Goal: Task Accomplishment & Management: Use online tool/utility

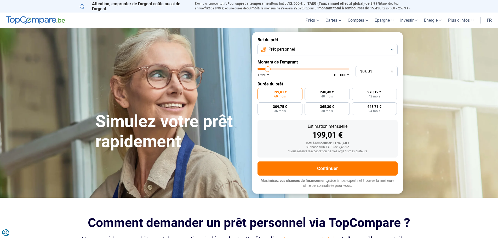
click at [392, 51] on button "Prêt personnel" at bounding box center [328, 50] width 140 height 12
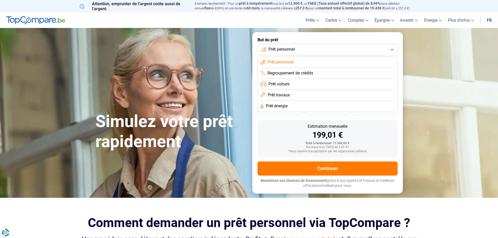
click at [297, 88] on li "Prêt voiture" at bounding box center [328, 84] width 134 height 11
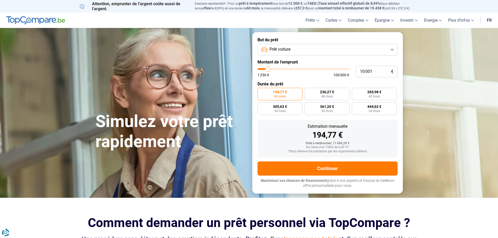
type input "10 500"
type input "10500"
type input "10 750"
type input "10750"
type input "11 250"
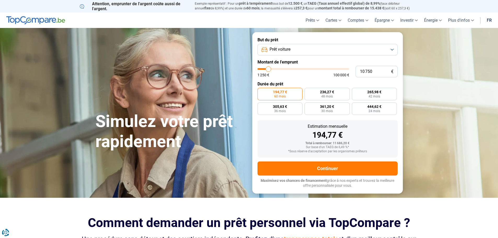
type input "11250"
type input "11 500"
type input "11500"
type input "11 750"
type input "11750"
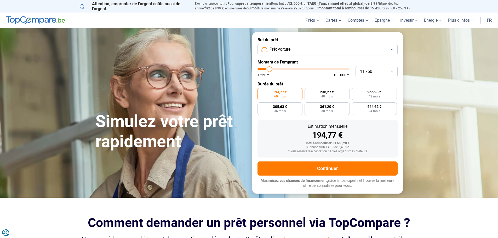
type input "12 000"
type input "12000"
type input "12 500"
type input "12500"
type input "12 750"
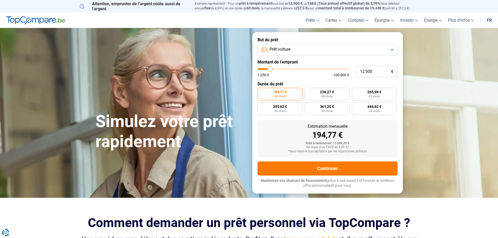
type input "12750"
type input "13 000"
type input "13000"
type input "13 500"
type input "13500"
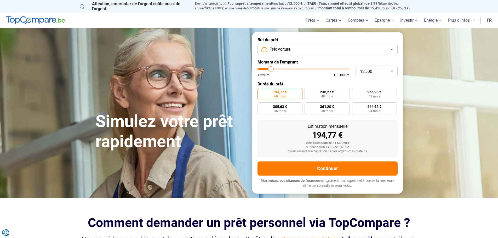
type input "14 000"
type input "14000"
type input "14 250"
type input "14250"
type input "14 750"
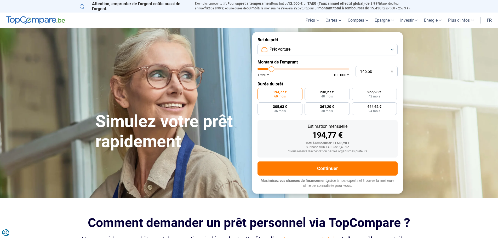
type input "14750"
type input "15 250"
type input "15250"
type input "15 500"
type input "15500"
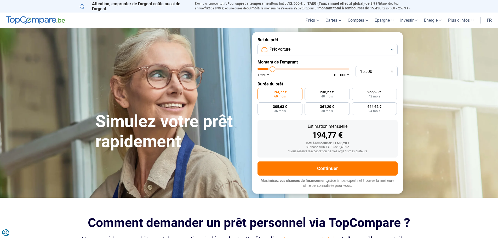
type input "16 000"
type input "16000"
type input "16 250"
type input "16250"
type input "16 750"
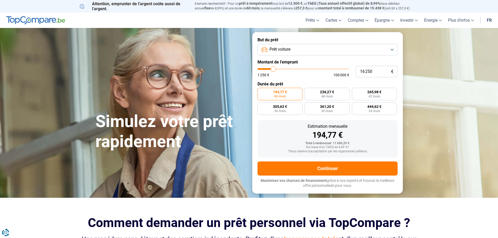
type input "16750"
type input "17 250"
type input "17250"
type input "17 500"
type input "17500"
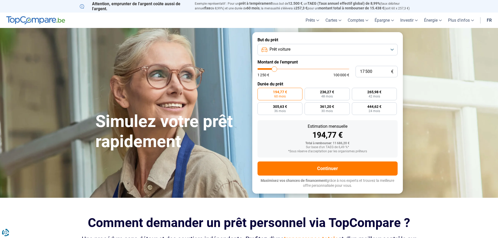
type input "18 250"
type input "18250"
type input "18 750"
type input "18750"
type input "19 000"
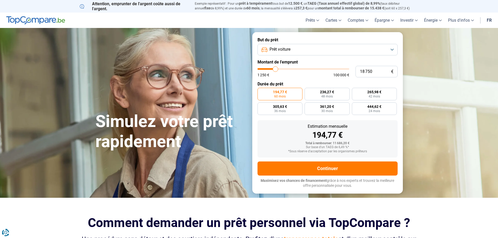
type input "19000"
type input "19 500"
type input "19500"
type input "19 750"
type input "19750"
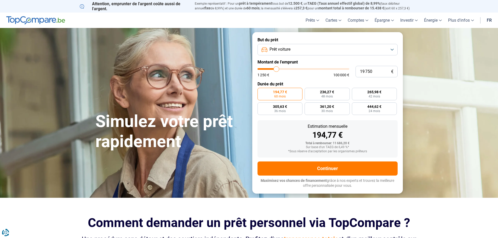
type input "20 000"
type input "20000"
type input "20 250"
drag, startPoint x: 269, startPoint y: 70, endPoint x: 278, endPoint y: 70, distance: 8.6
type input "20250"
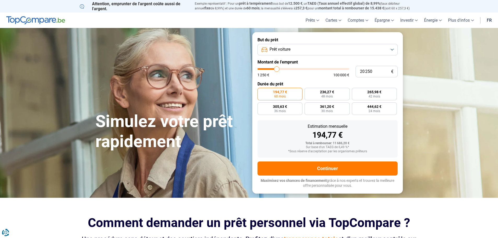
click at [278, 70] on input "range" at bounding box center [304, 69] width 92 height 2
radio input "false"
drag, startPoint x: 397, startPoint y: 45, endPoint x: 392, endPoint y: 48, distance: 5.3
click at [396, 46] on div "Prêt personnel" at bounding box center [328, 50] width 140 height 12
click at [390, 51] on button "Prêt personnel" at bounding box center [328, 50] width 140 height 12
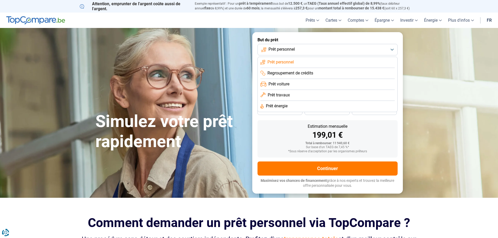
click at [287, 87] on span "Prêt voiture" at bounding box center [279, 84] width 21 height 6
